Goal: Check status

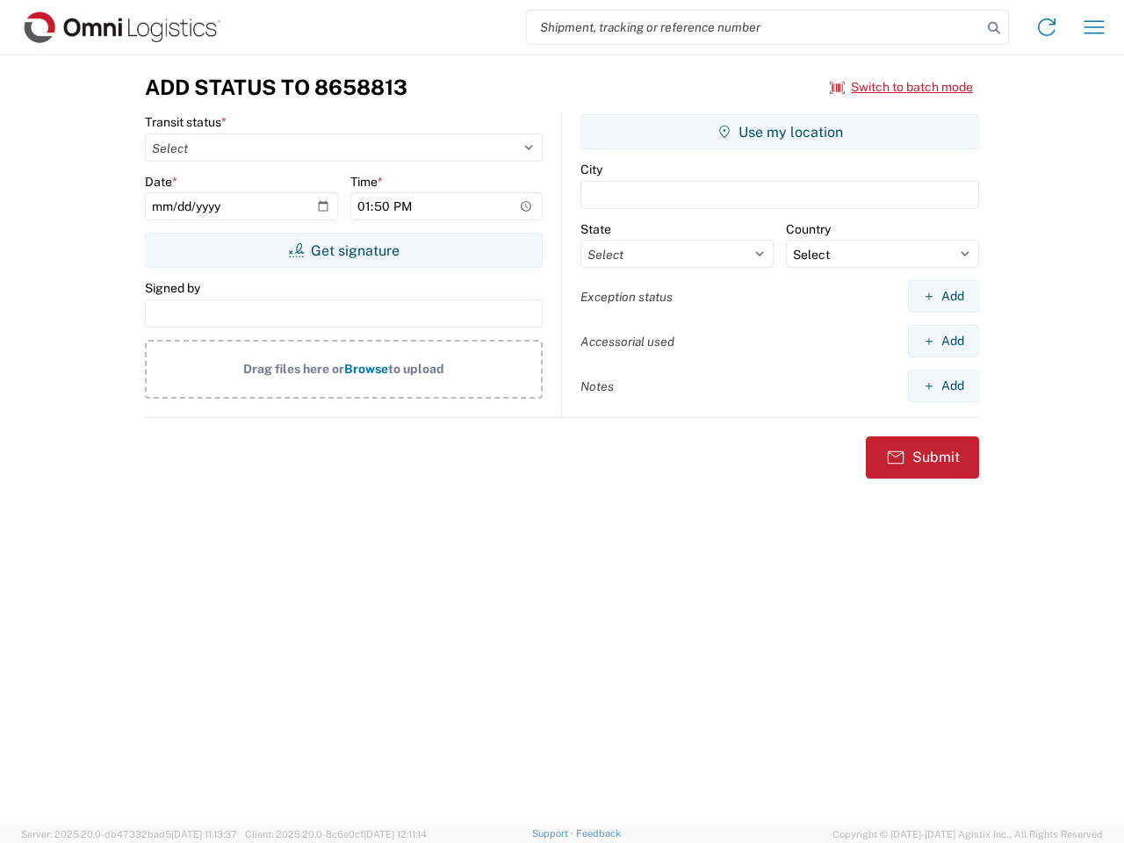
click at [755, 27] on input "search" at bounding box center [754, 27] width 455 height 33
click at [994, 28] on icon at bounding box center [994, 28] width 25 height 25
click at [1047, 27] on icon at bounding box center [1047, 27] width 28 height 28
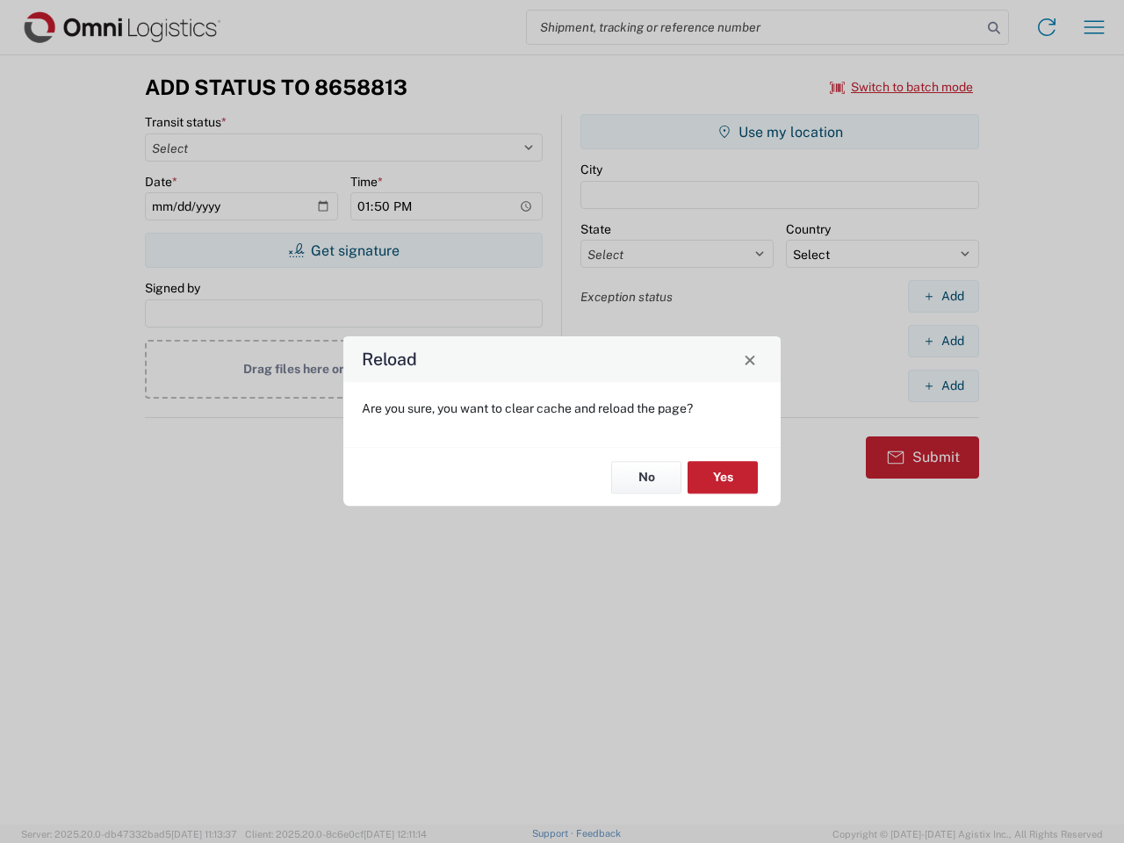
click at [1095, 27] on div "Reload Are you sure, you want to clear cache and reload the page? No Yes" at bounding box center [562, 421] width 1124 height 843
click at [902, 87] on div "Reload Are you sure, you want to clear cache and reload the page? No Yes" at bounding box center [562, 421] width 1124 height 843
click at [343, 250] on div "Reload Are you sure, you want to clear cache and reload the page? No Yes" at bounding box center [562, 421] width 1124 height 843
click at [780, 132] on div "Reload Are you sure, you want to clear cache and reload the page? No Yes" at bounding box center [562, 421] width 1124 height 843
click at [943, 296] on div "Reload Are you sure, you want to clear cache and reload the page? No Yes" at bounding box center [562, 421] width 1124 height 843
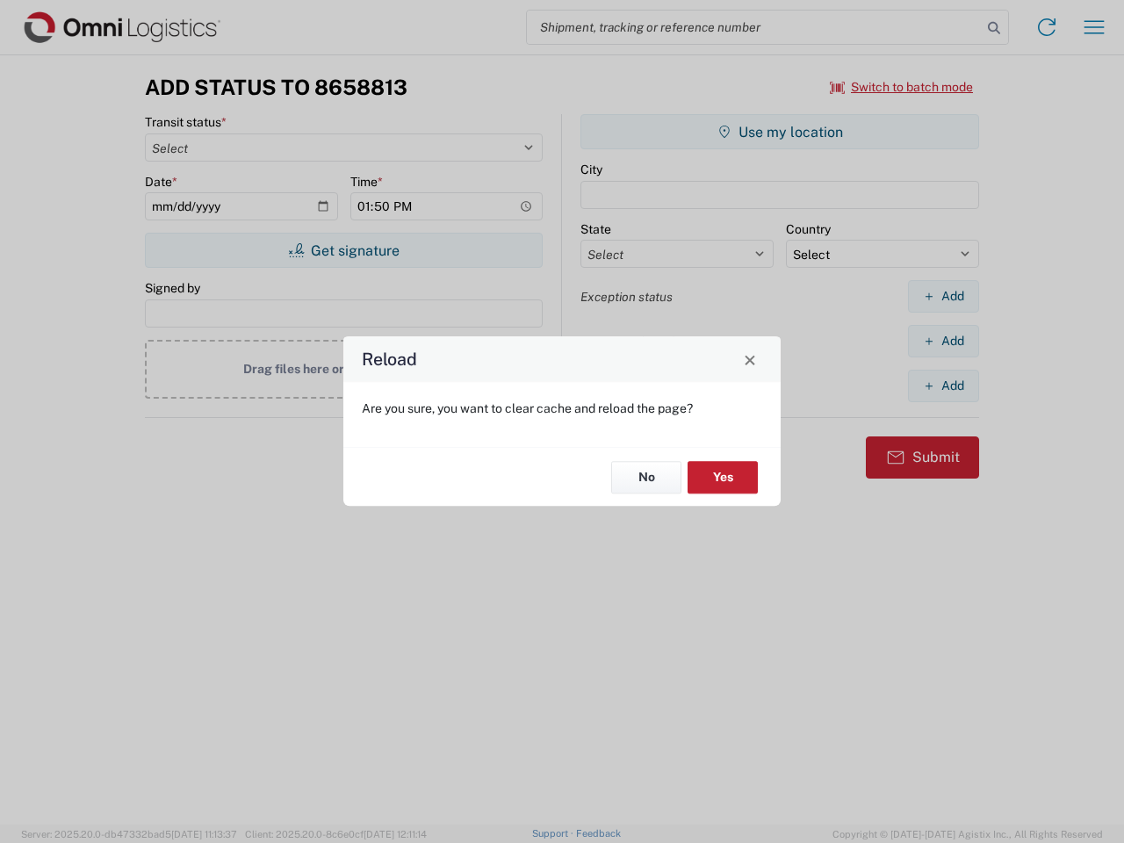
click at [943, 341] on div "Reload Are you sure, you want to clear cache and reload the page? No Yes" at bounding box center [562, 421] width 1124 height 843
click at [943, 386] on div "Reload Are you sure, you want to clear cache and reload the page? No Yes" at bounding box center [562, 421] width 1124 height 843
